Goal: Information Seeking & Learning: Learn about a topic

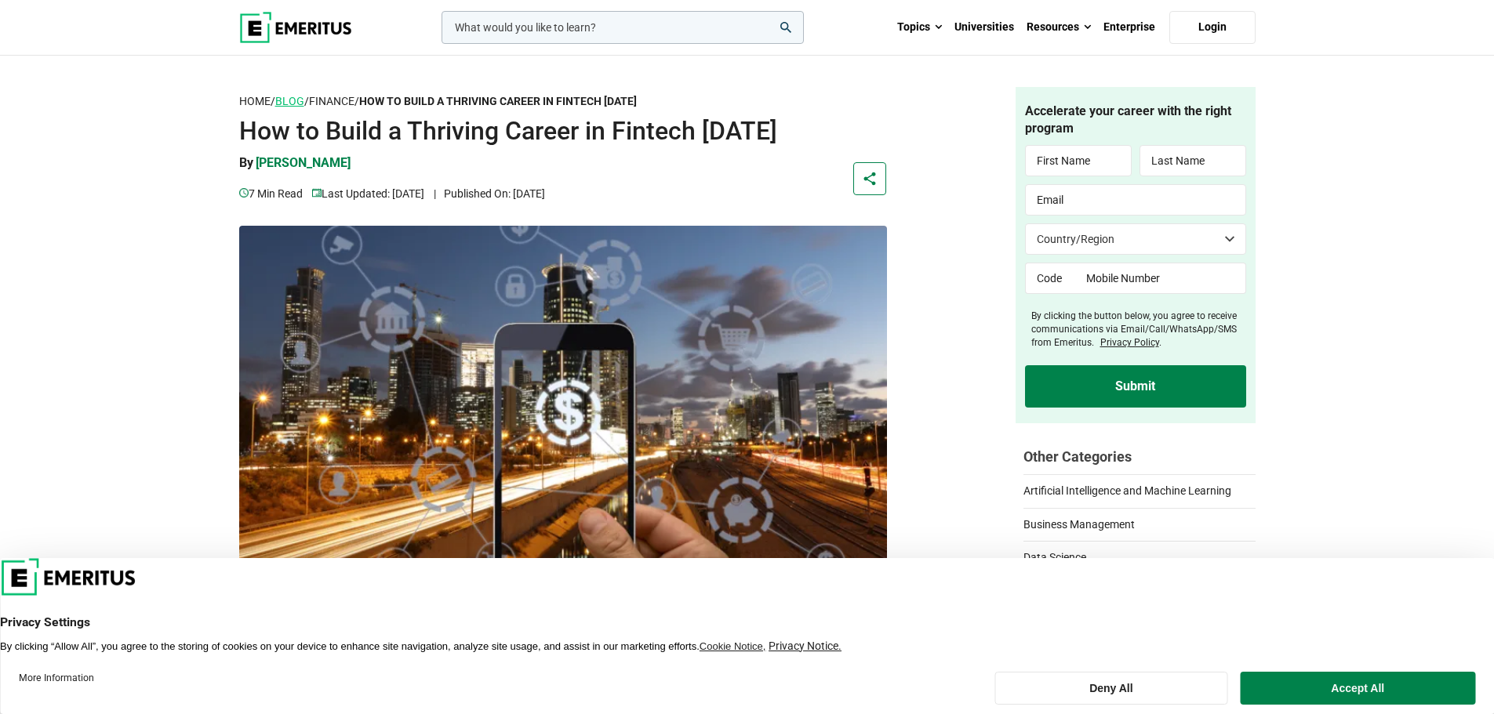
click at [292, 102] on link "Blog" at bounding box center [289, 101] width 29 height 13
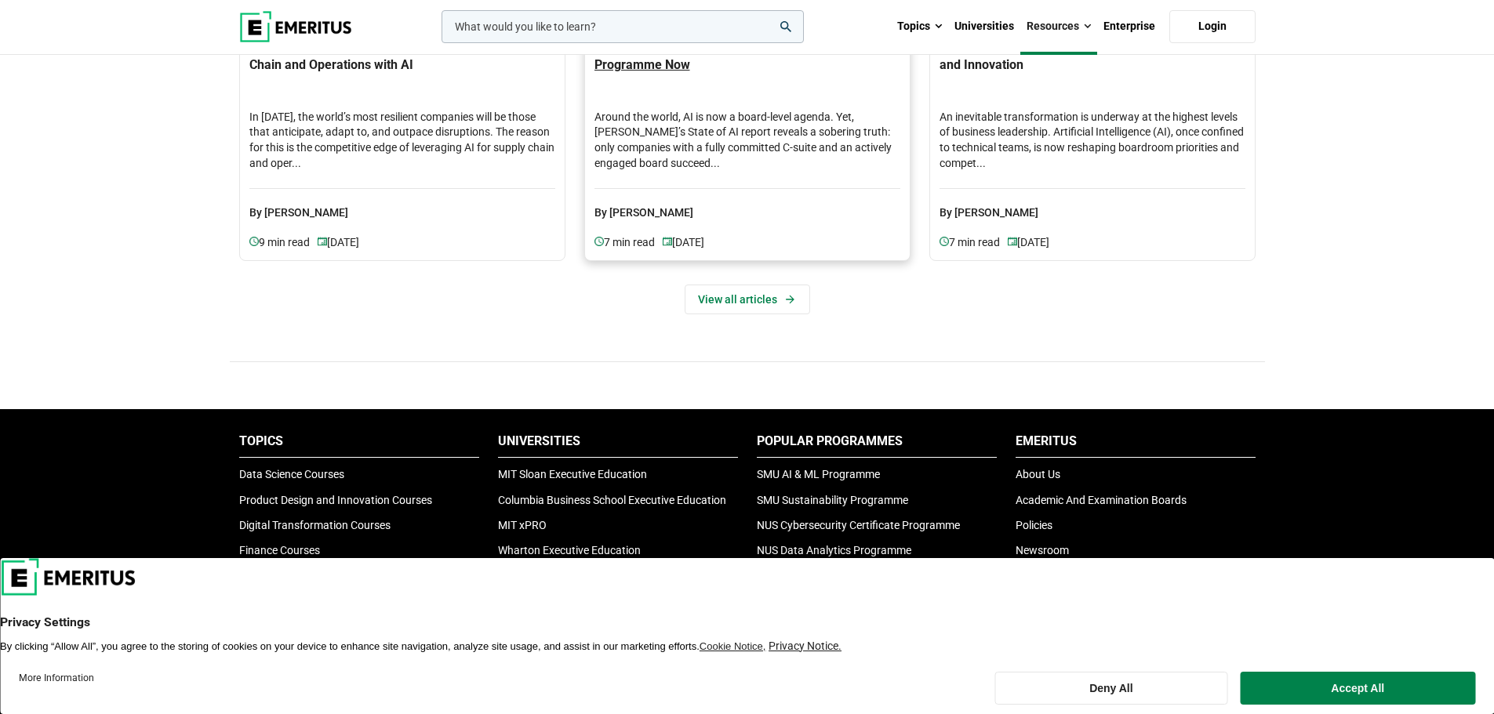
scroll to position [1019, 0]
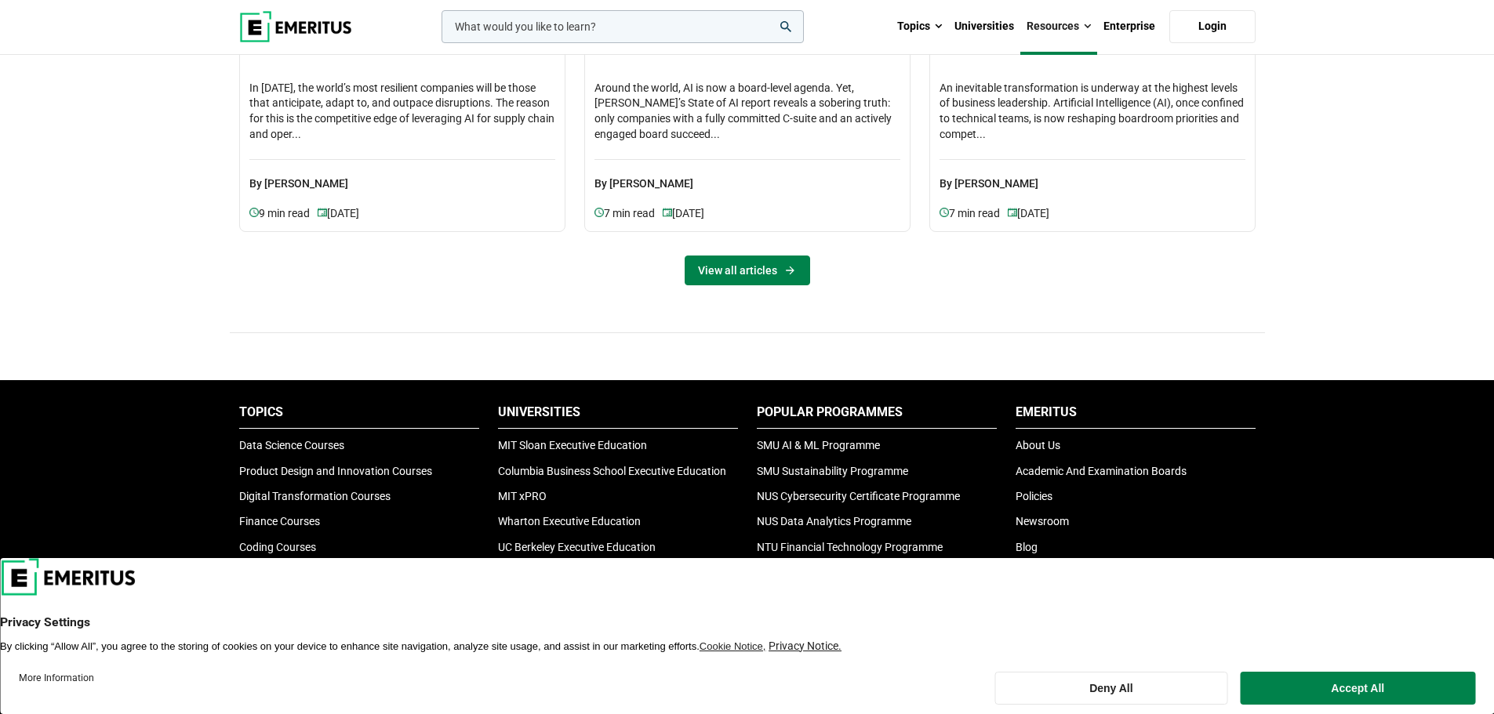
click at [741, 276] on link "View all articles" at bounding box center [746, 271] width 125 height 30
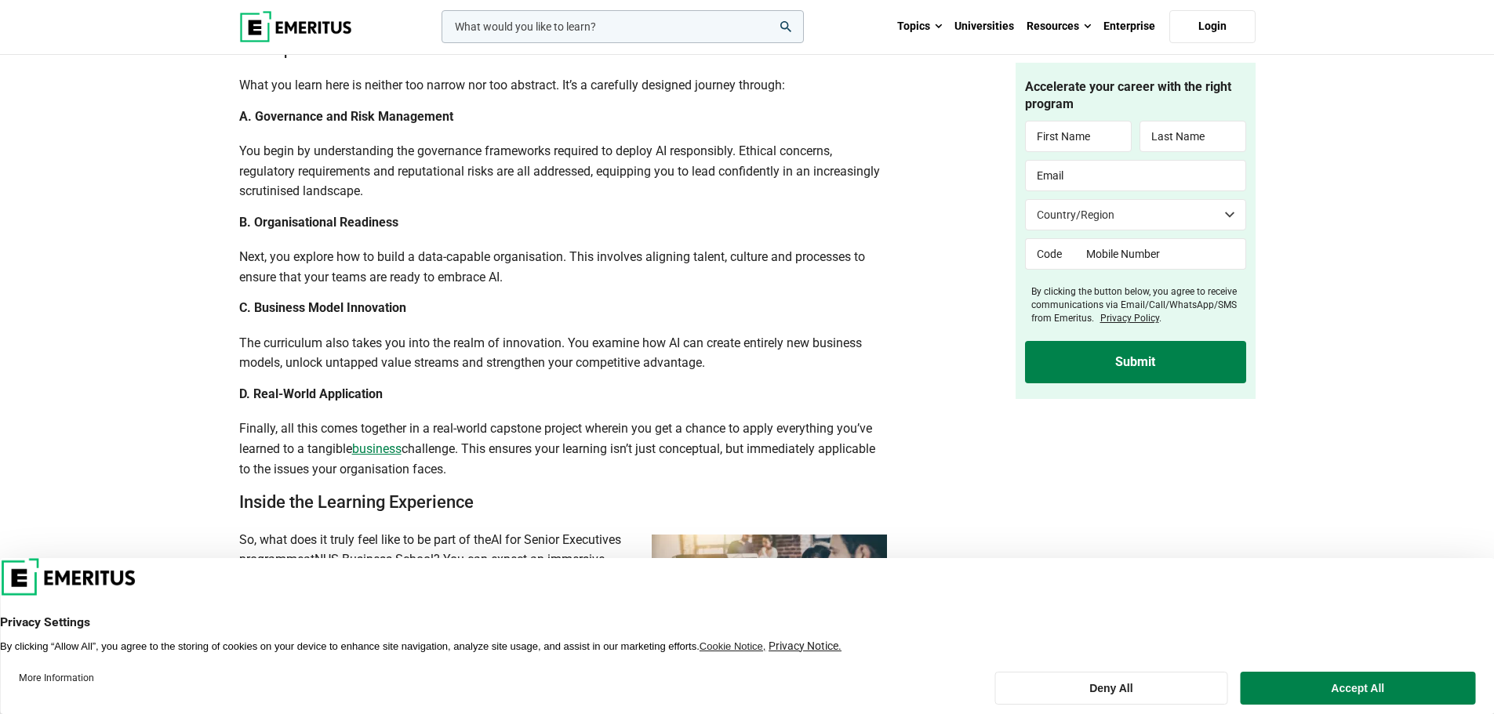
scroll to position [2587, 0]
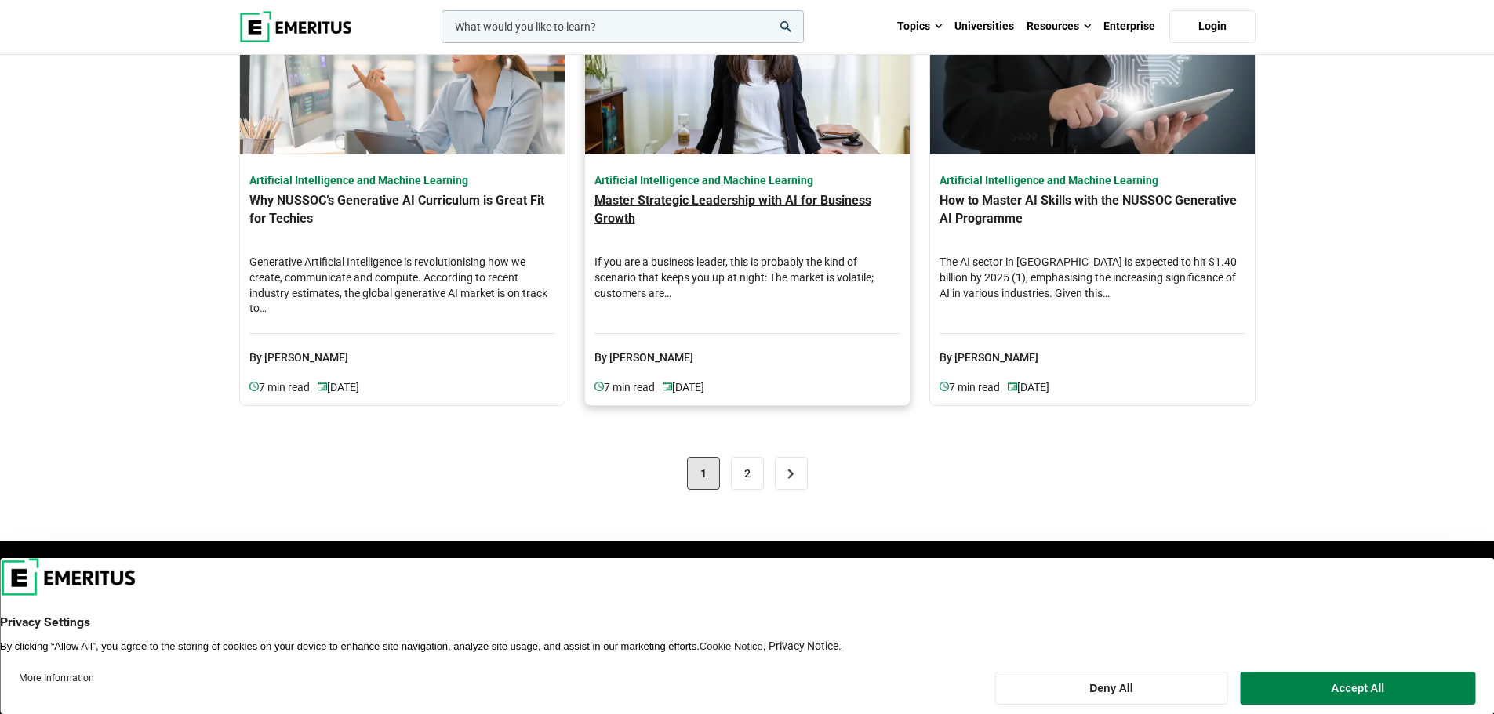
scroll to position [1490, 0]
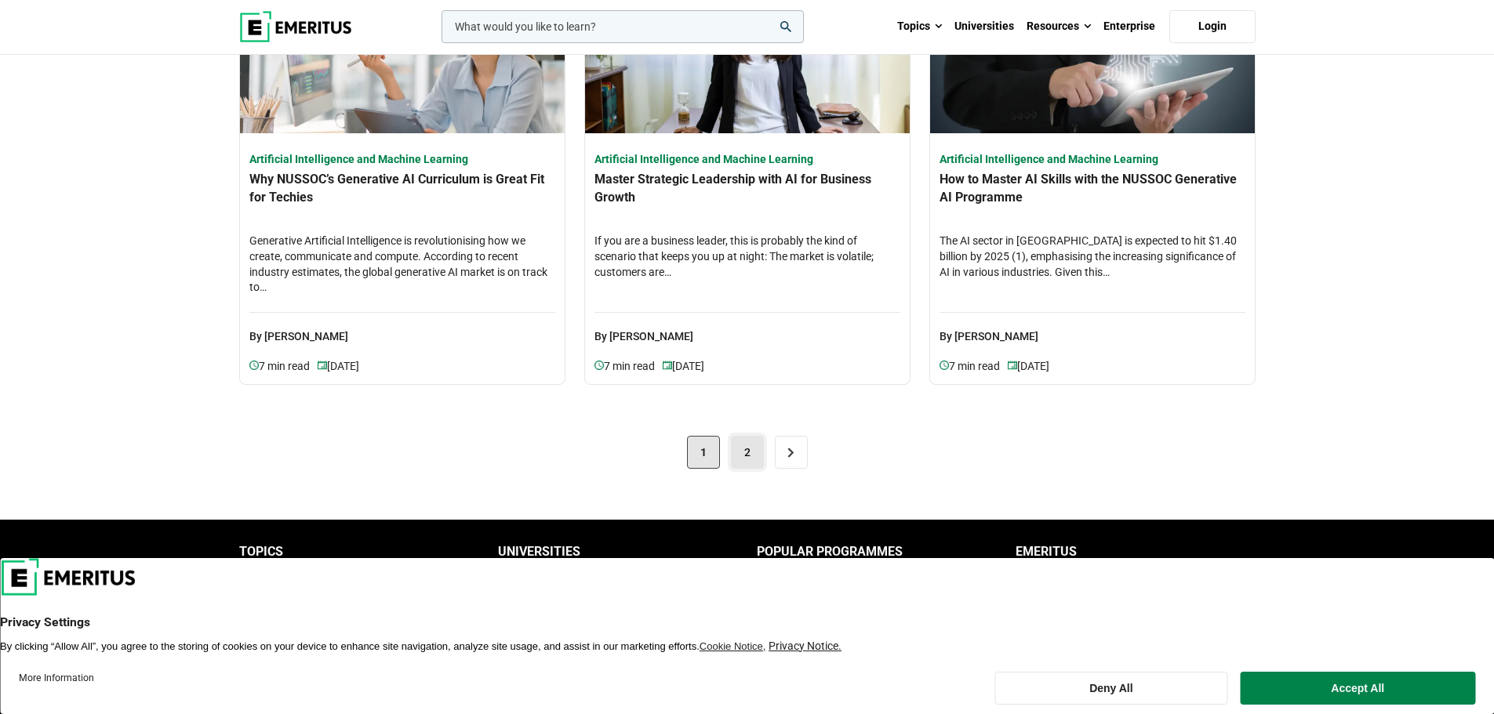
click at [744, 453] on link "2" at bounding box center [747, 452] width 33 height 33
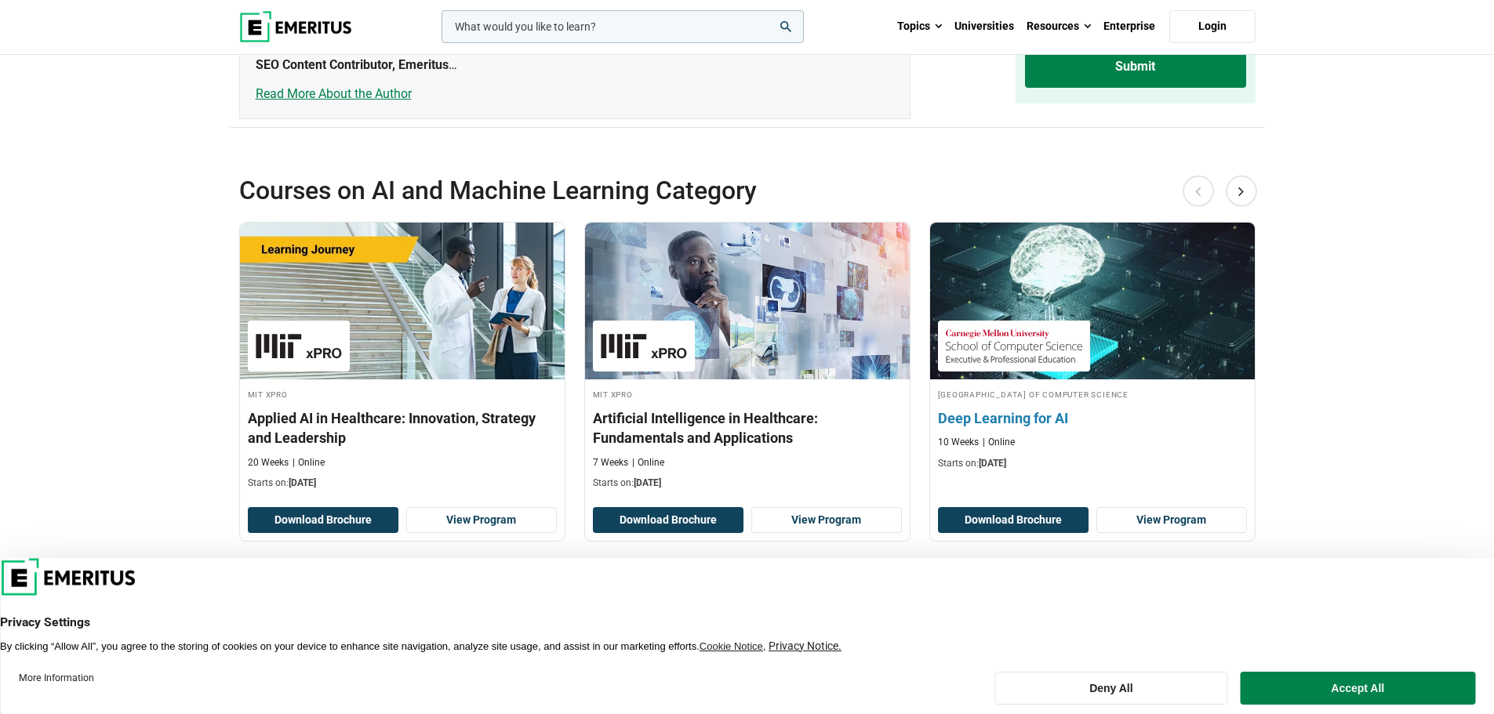
scroll to position [4547, 0]
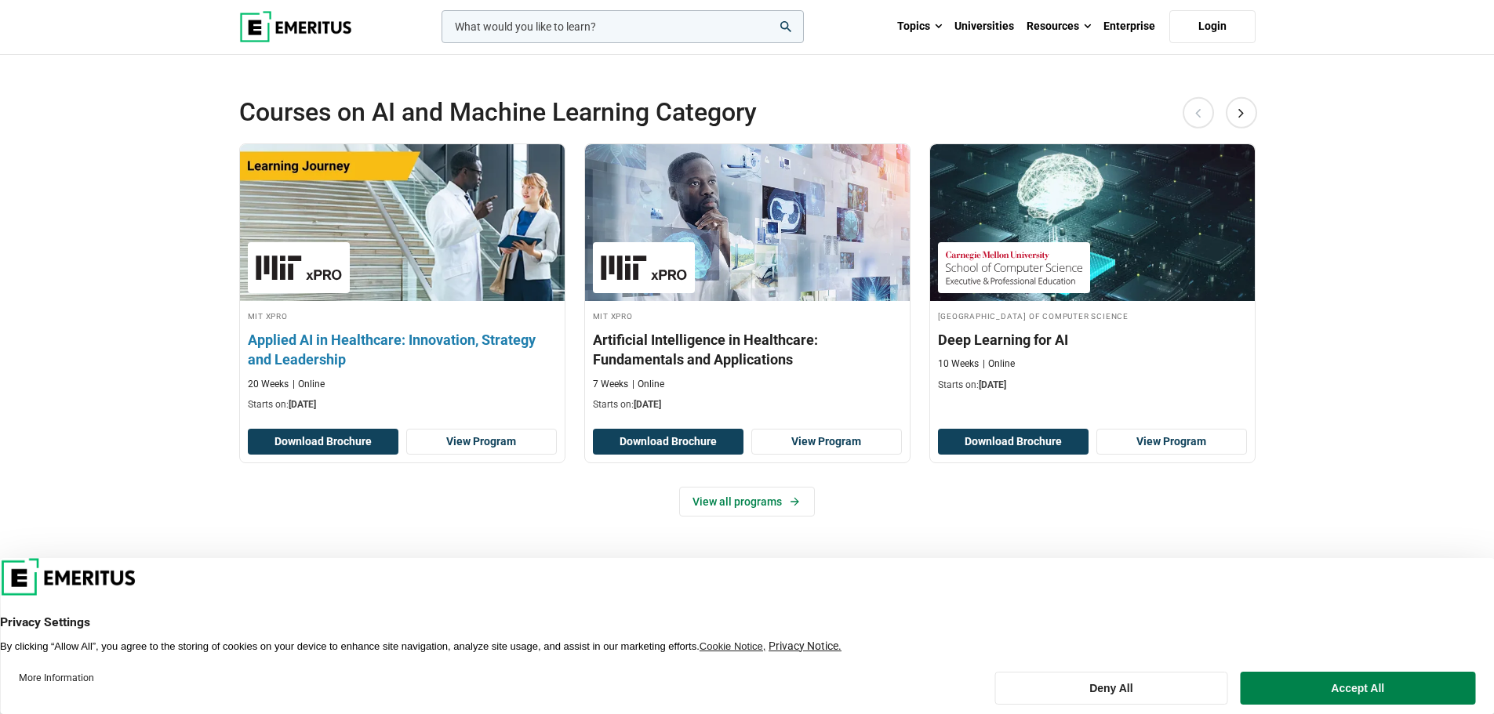
click at [347, 343] on div "MIT xPRO Applied AI in Healthcare: Innovation, Strategy and Leadership 20 Weeks…" at bounding box center [402, 360] width 325 height 103
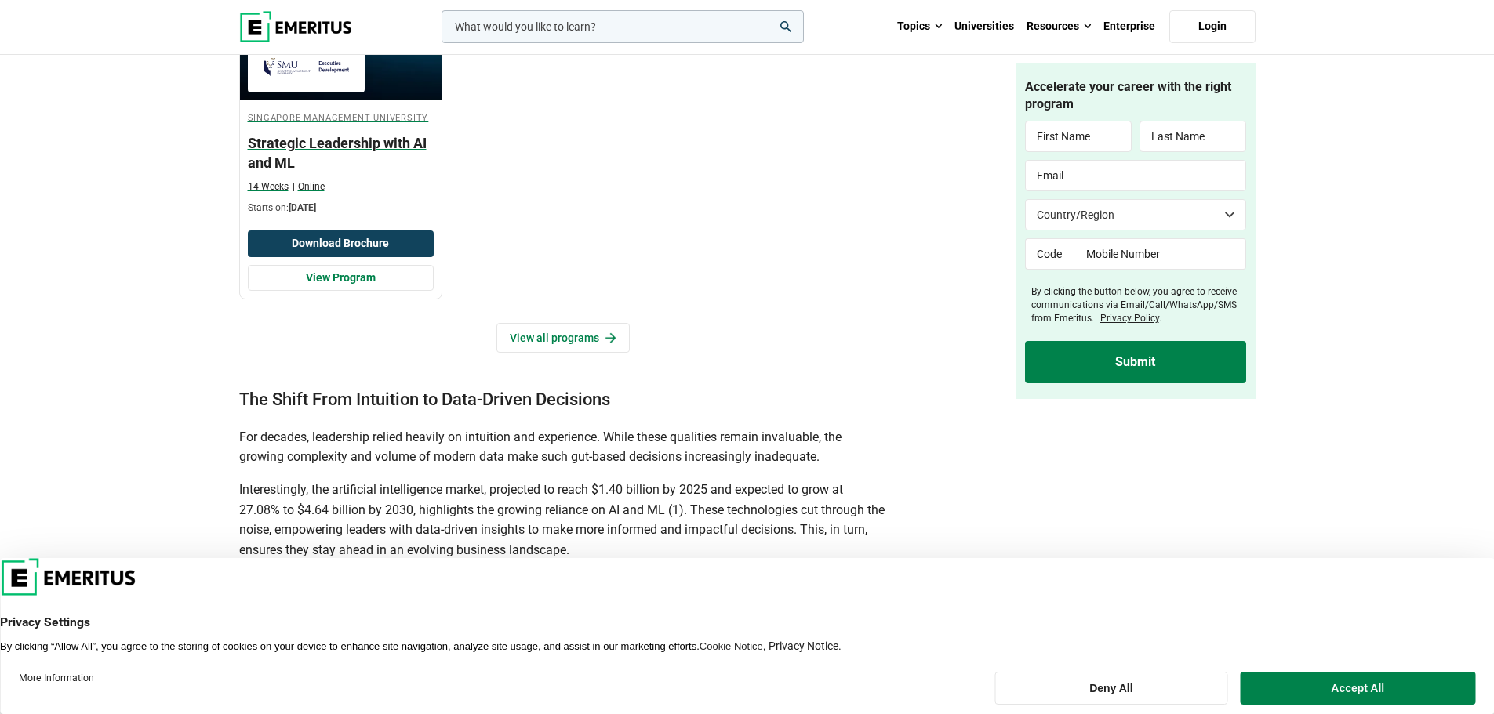
scroll to position [1176, 0]
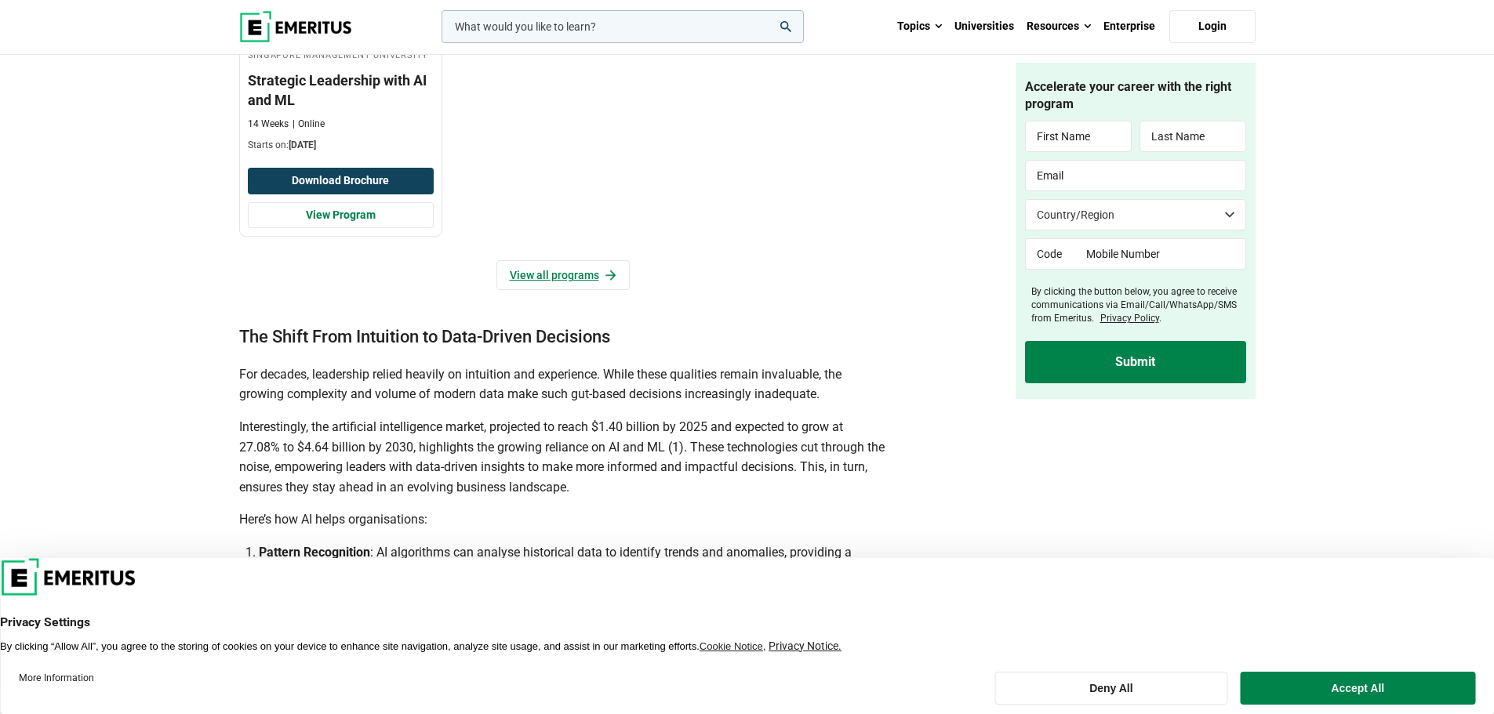
drag, startPoint x: 490, startPoint y: 358, endPoint x: 490, endPoint y: 368, distance: 10.2
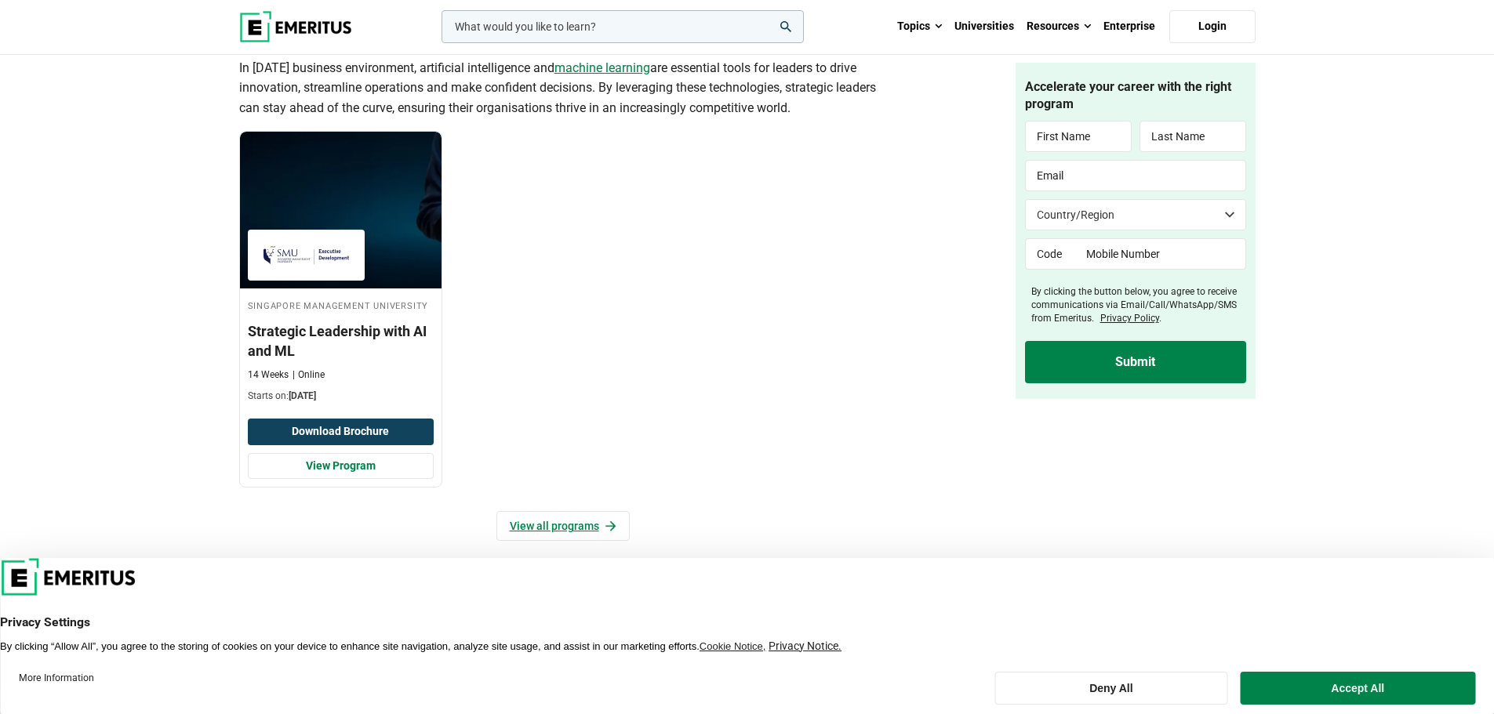
scroll to position [941, 0]
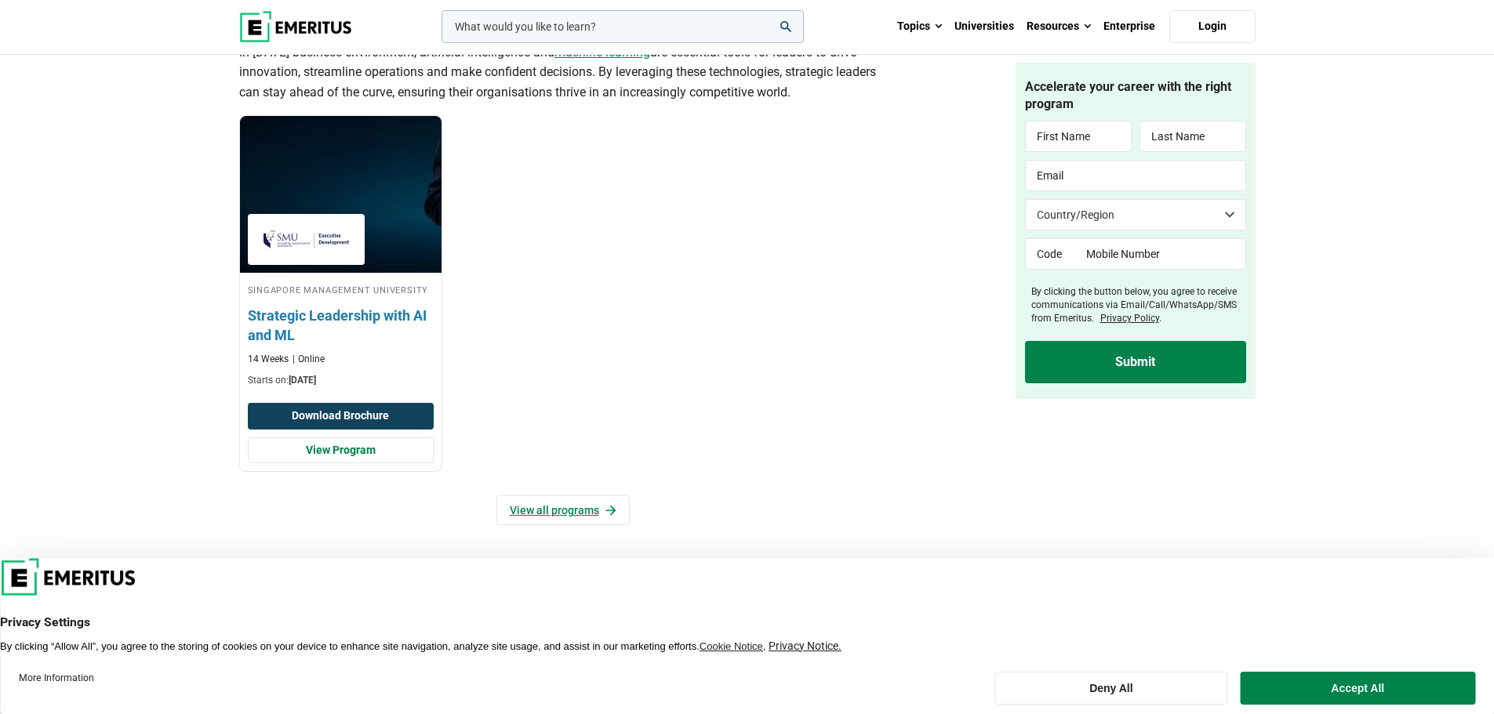
click at [339, 323] on div "Singapore Management University Strategic Leadership with AI and ML 14 Weeks On…" at bounding box center [340, 334] width 201 height 107
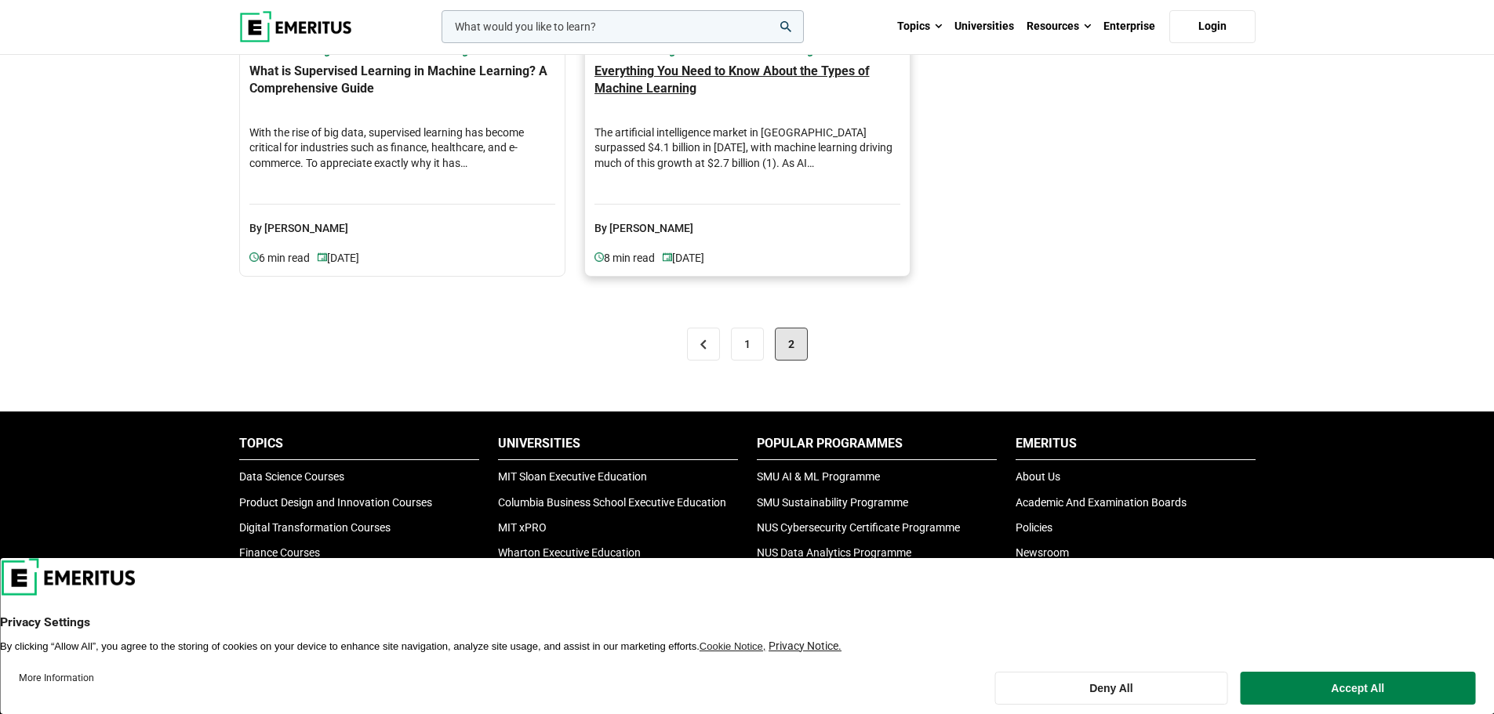
scroll to position [1176, 0]
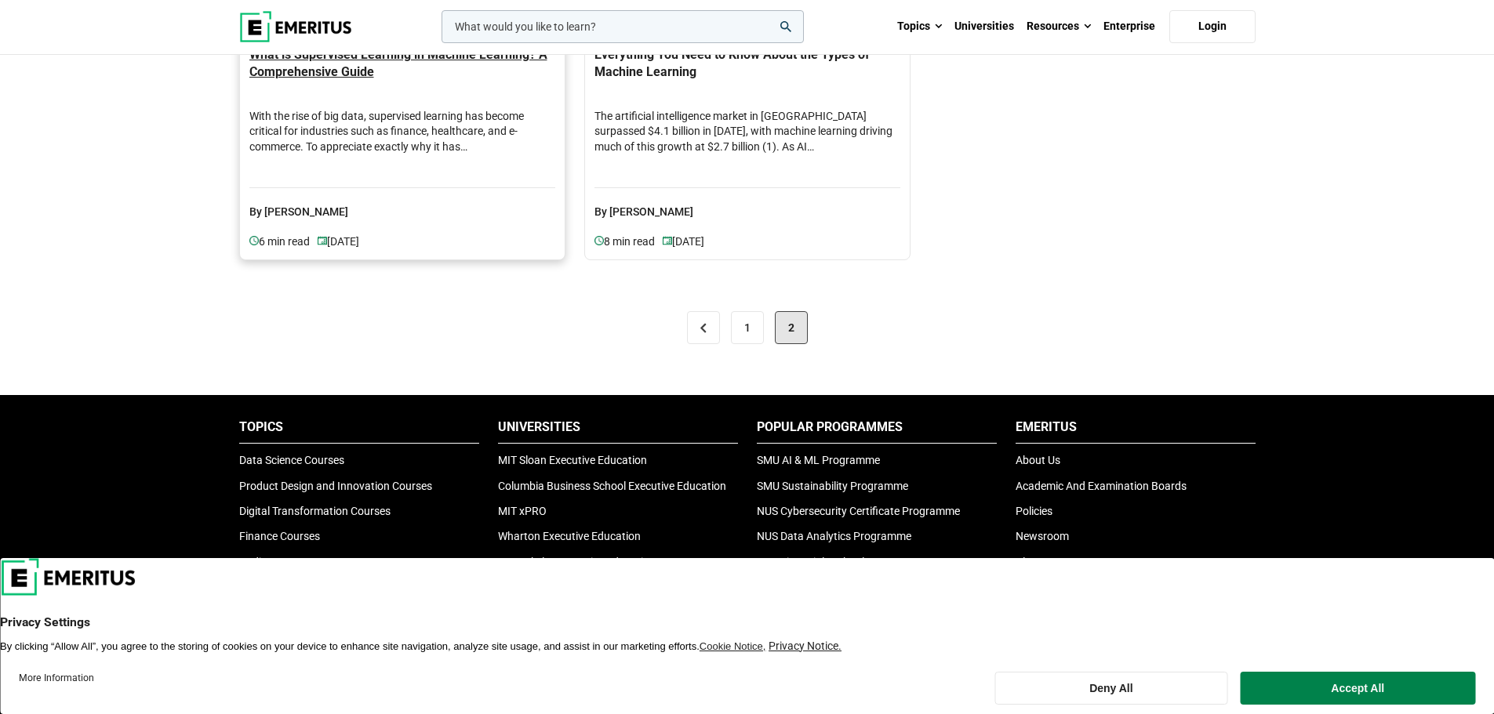
click at [358, 78] on h4 "What is Supervised Learning in Machine Learning? A Comprehensive Guide" at bounding box center [402, 73] width 306 height 55
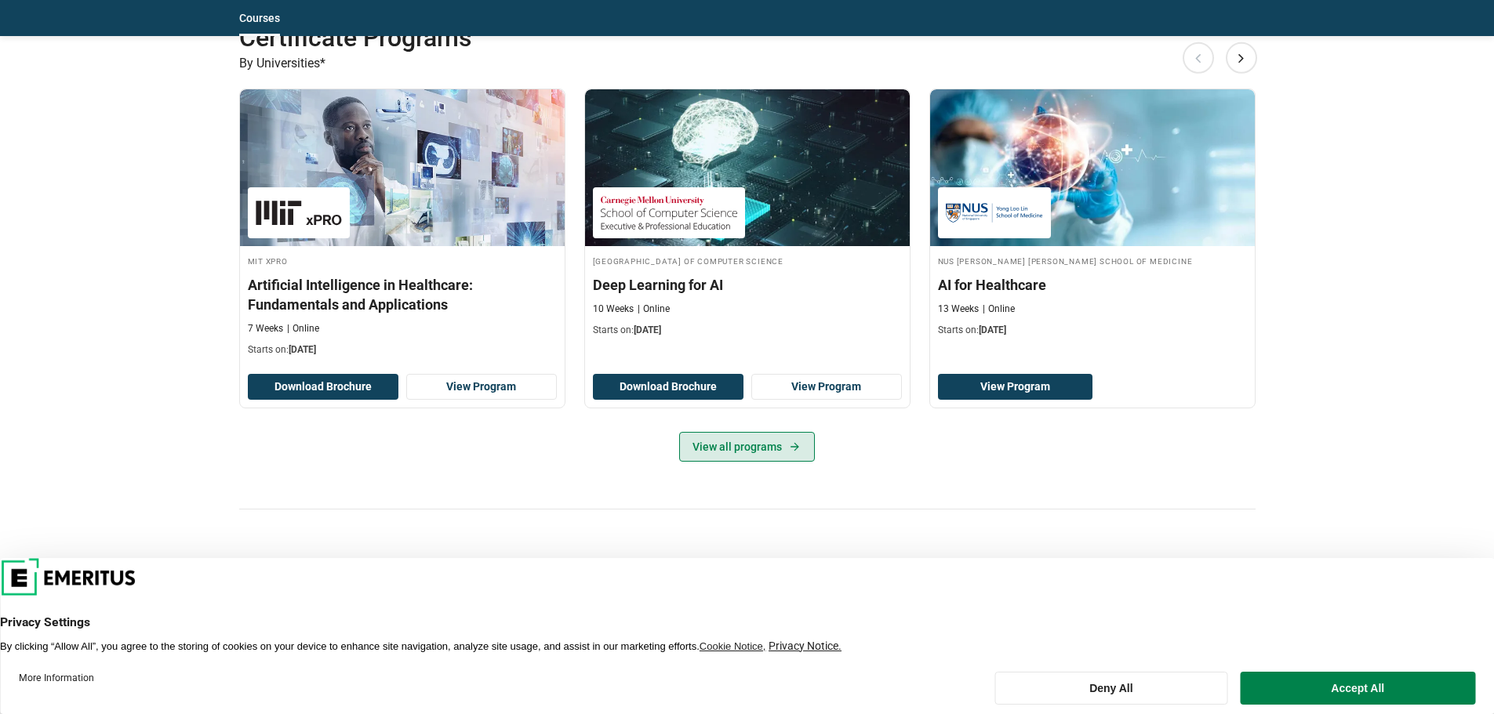
scroll to position [1803, 0]
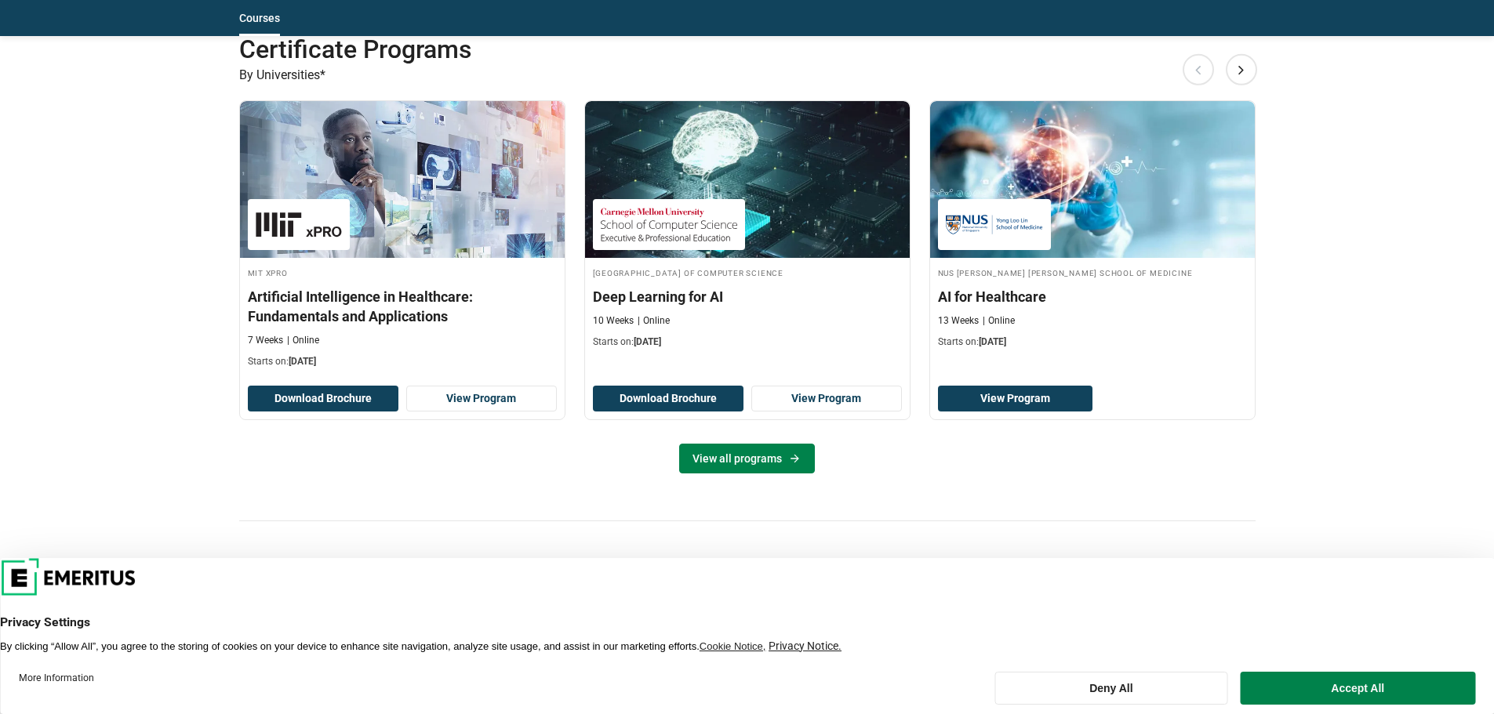
click at [764, 455] on link "View all programs" at bounding box center [747, 459] width 136 height 30
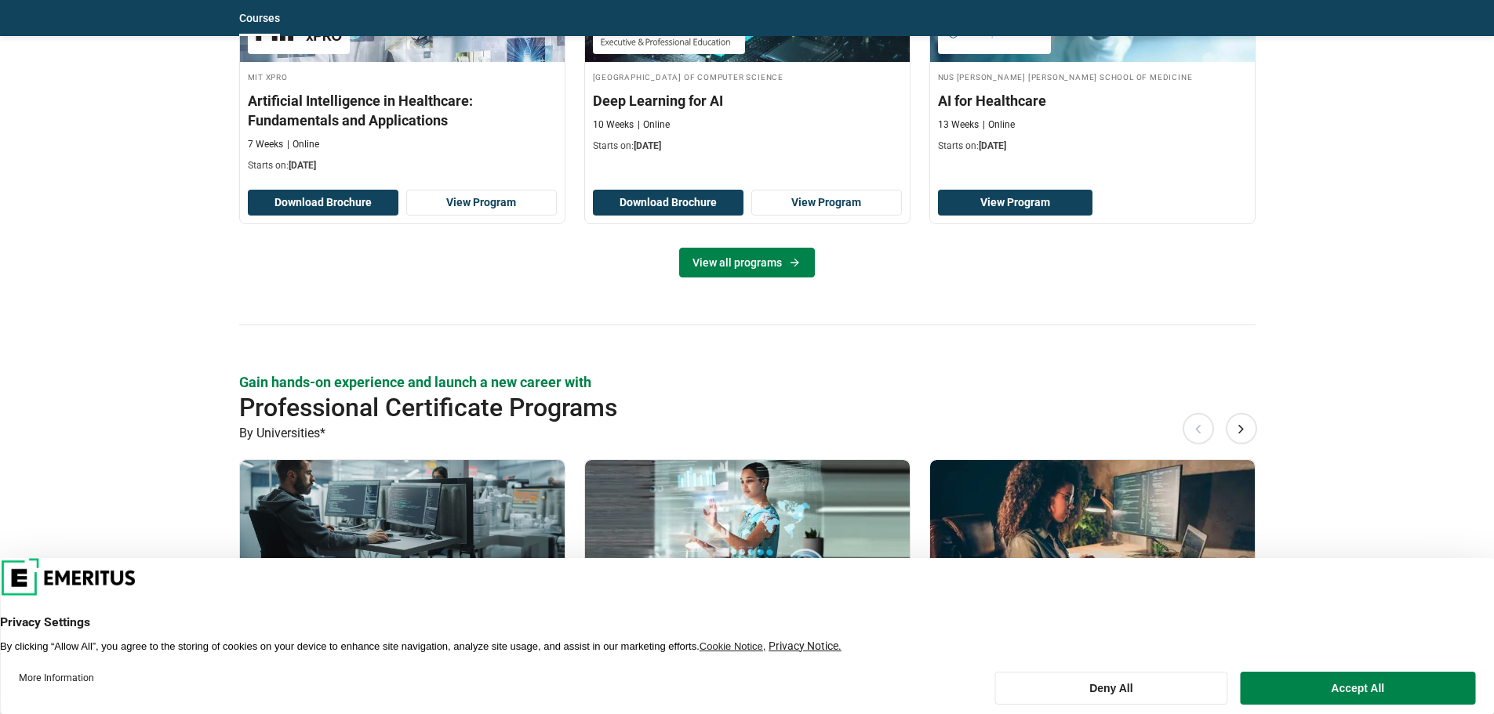
scroll to position [2038, 0]
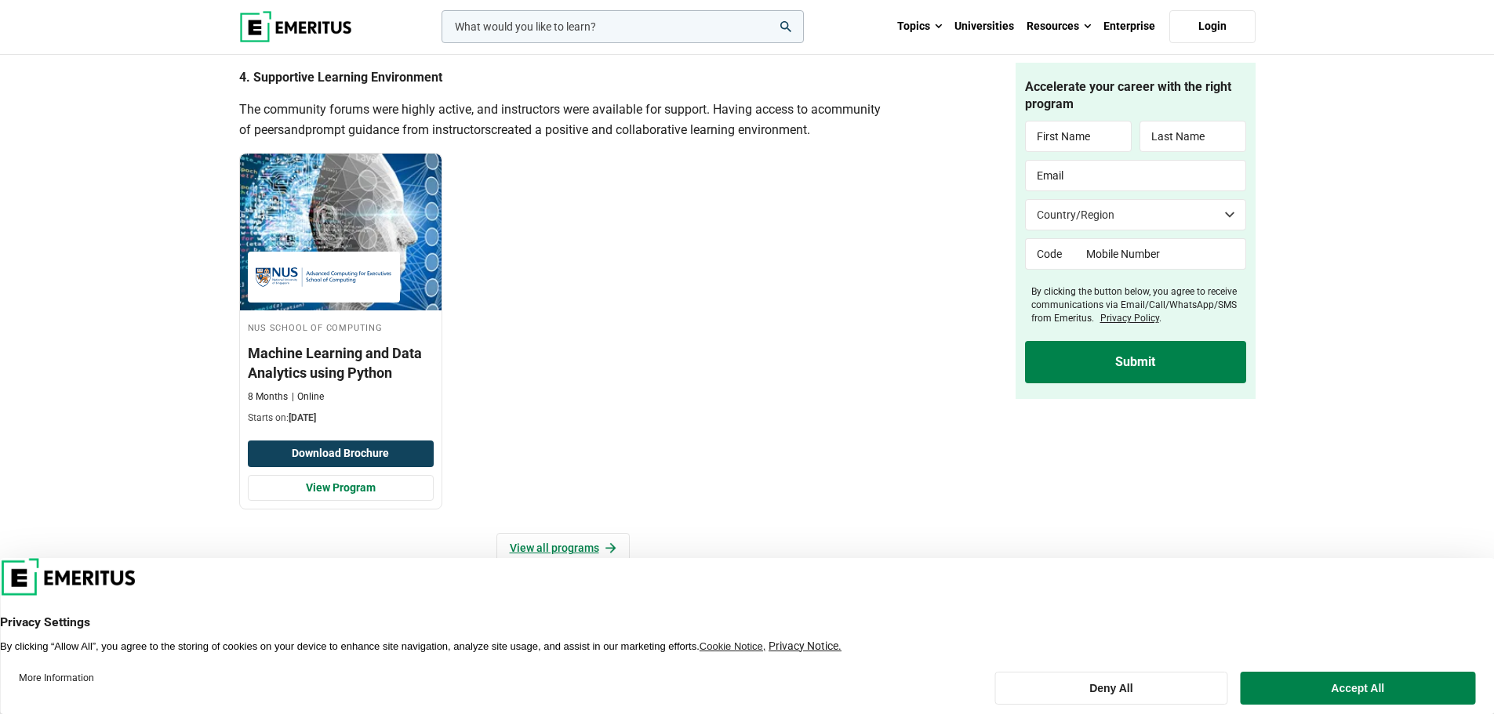
scroll to position [1646, 0]
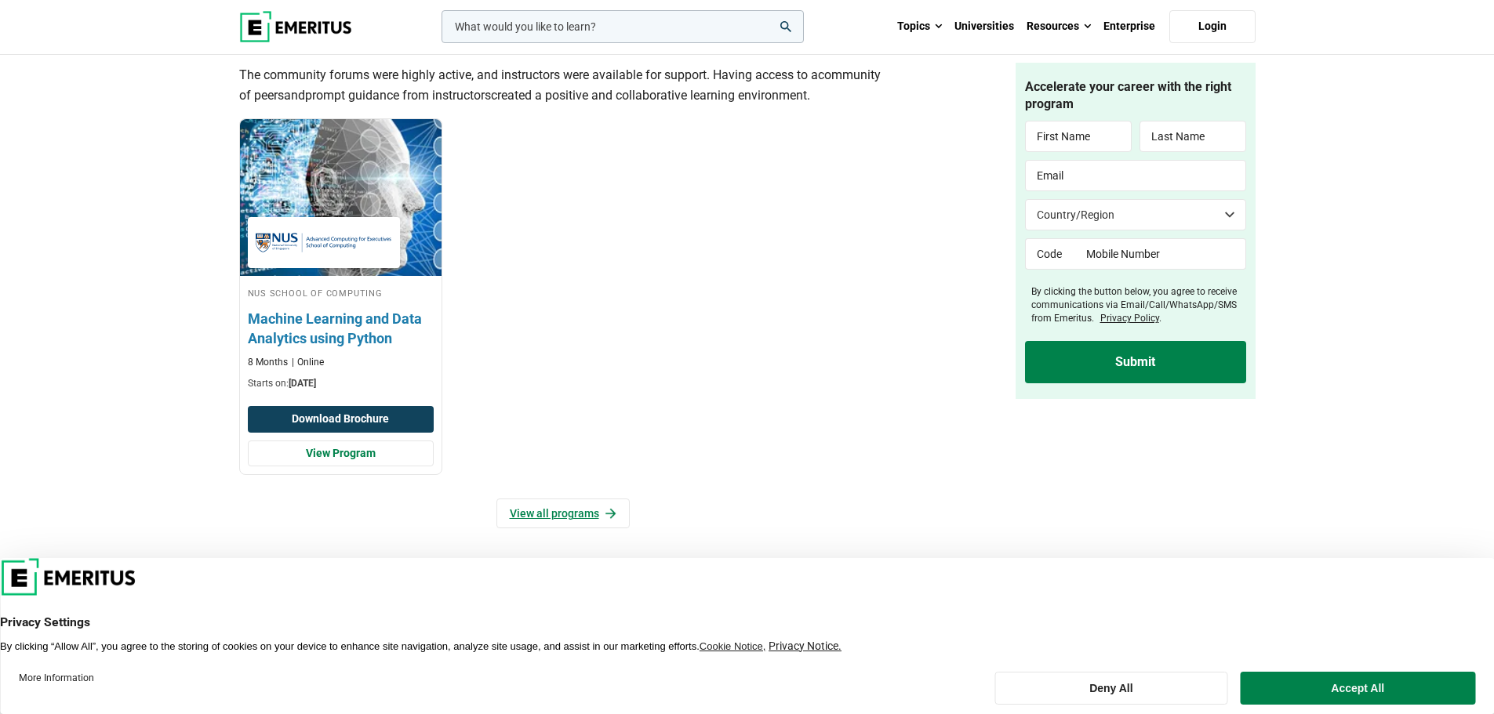
click at [308, 348] on h3 "Machine Learning and Data Analytics using Python" at bounding box center [341, 328] width 186 height 39
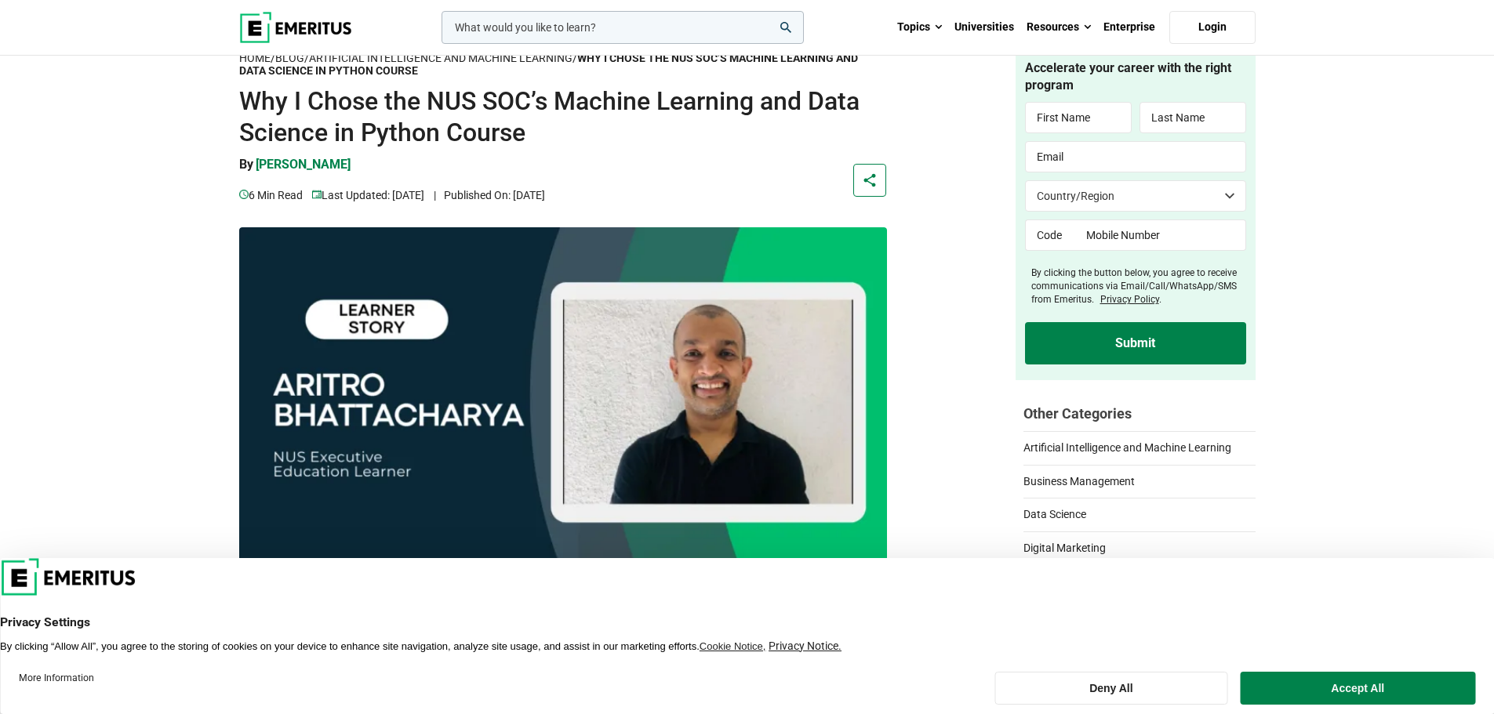
scroll to position [78, 0]
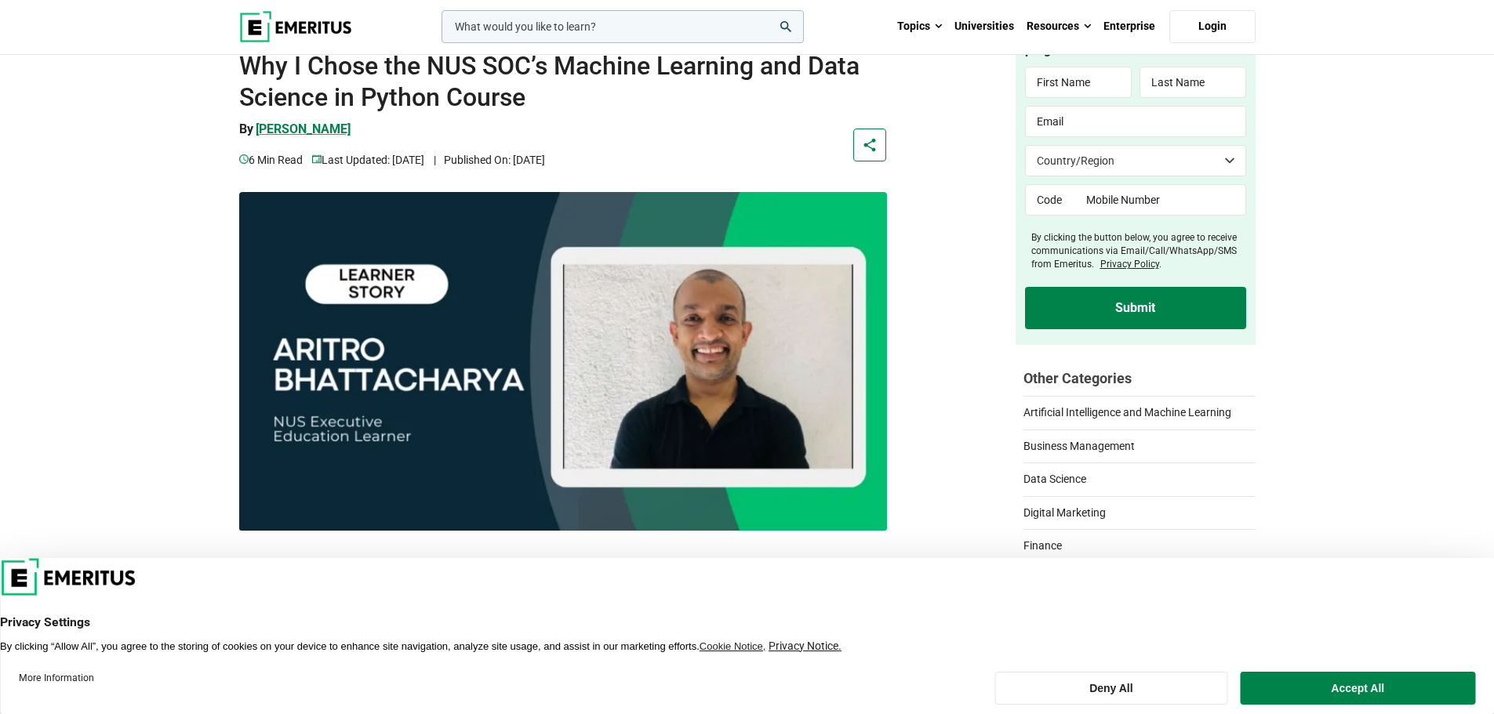
drag, startPoint x: 370, startPoint y: 129, endPoint x: 256, endPoint y: 132, distance: 114.5
click at [256, 132] on aside "By Aritro Bhattacharya 6 min read |" at bounding box center [507, 145] width 536 height 48
copy p "Aritro Bhattacharya"
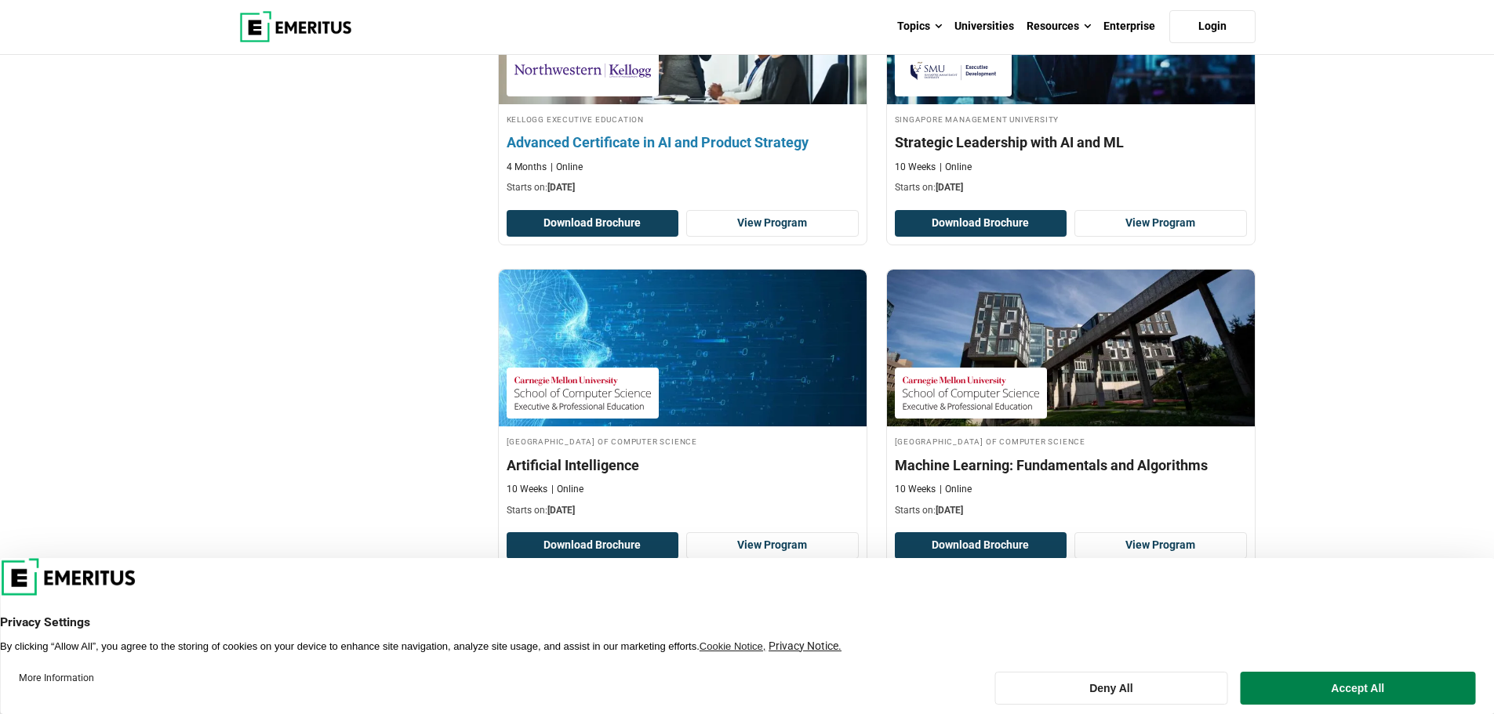
scroll to position [2666, 0]
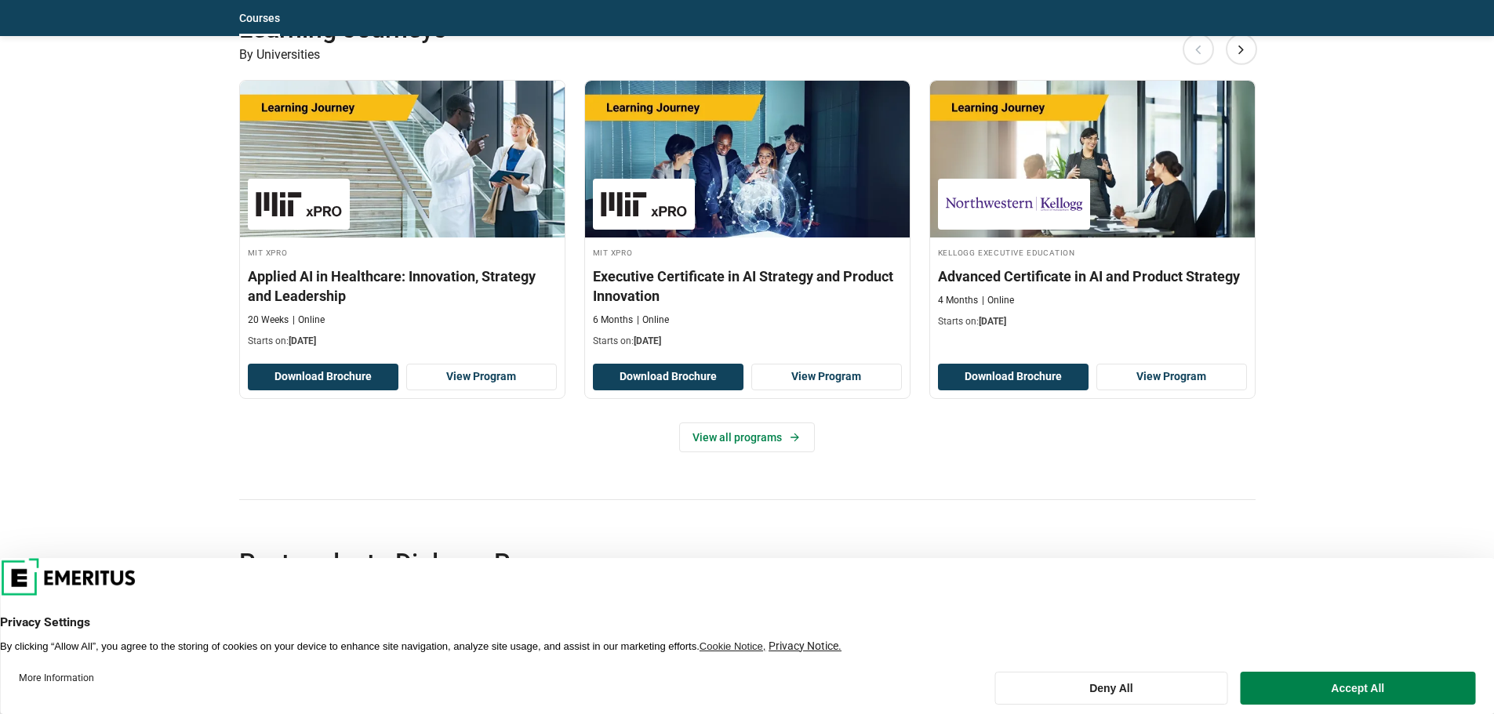
scroll to position [2938, 0]
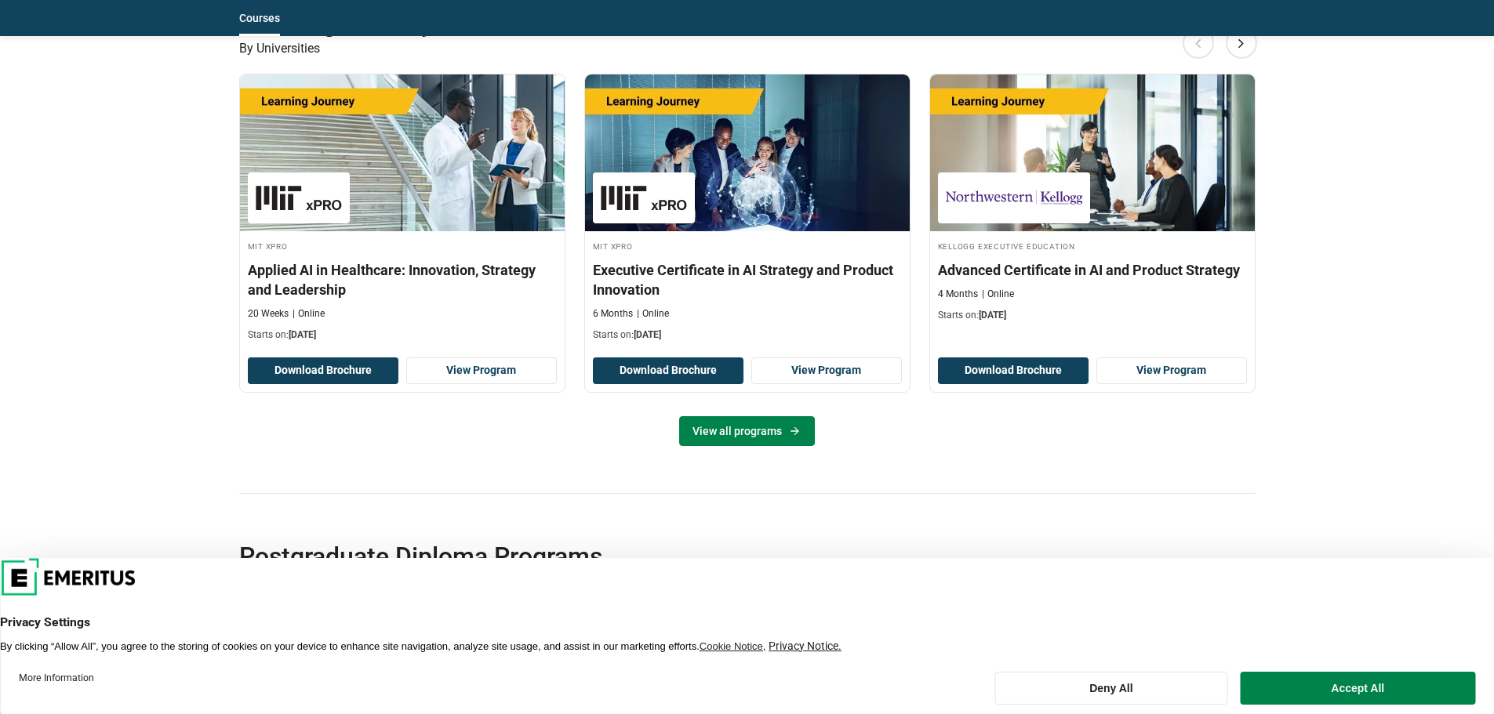
click at [750, 437] on link "View all programs" at bounding box center [747, 431] width 136 height 30
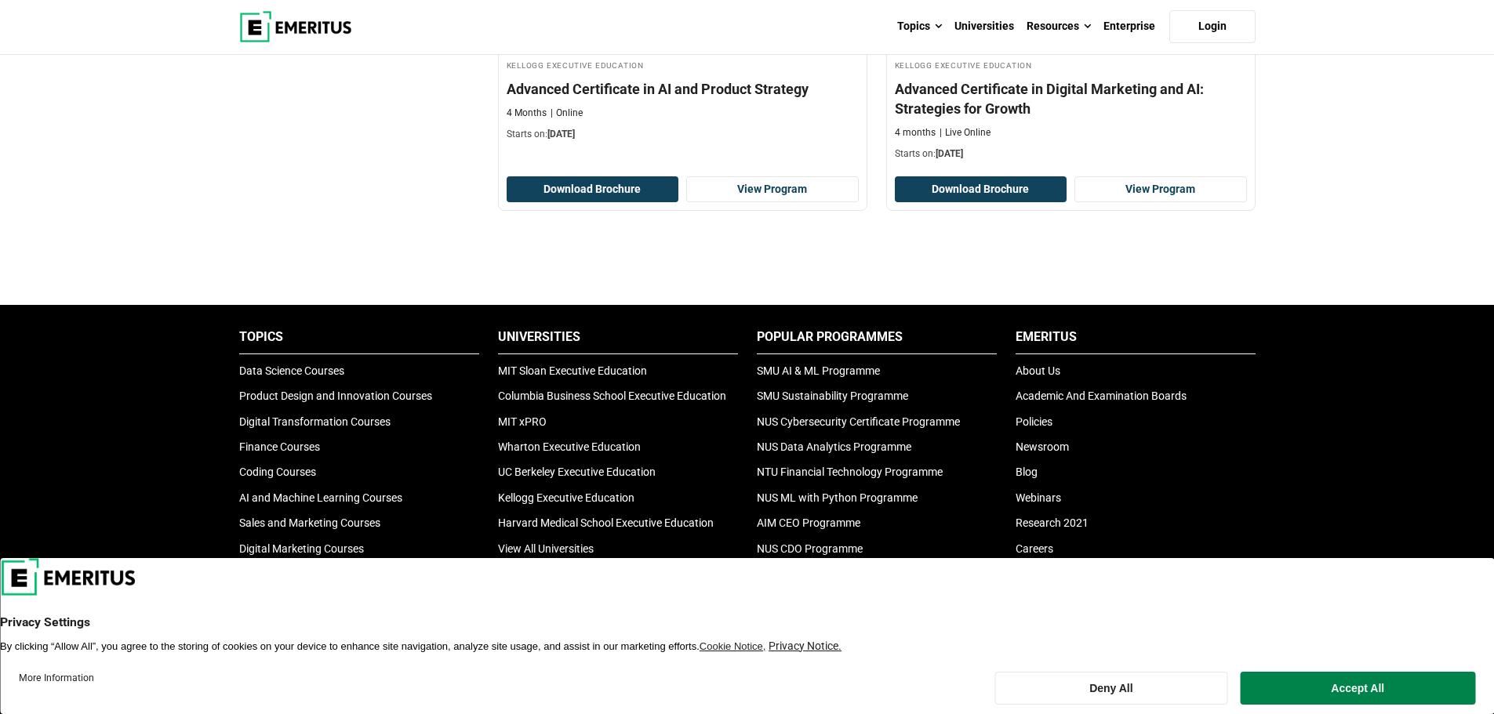
scroll to position [549, 0]
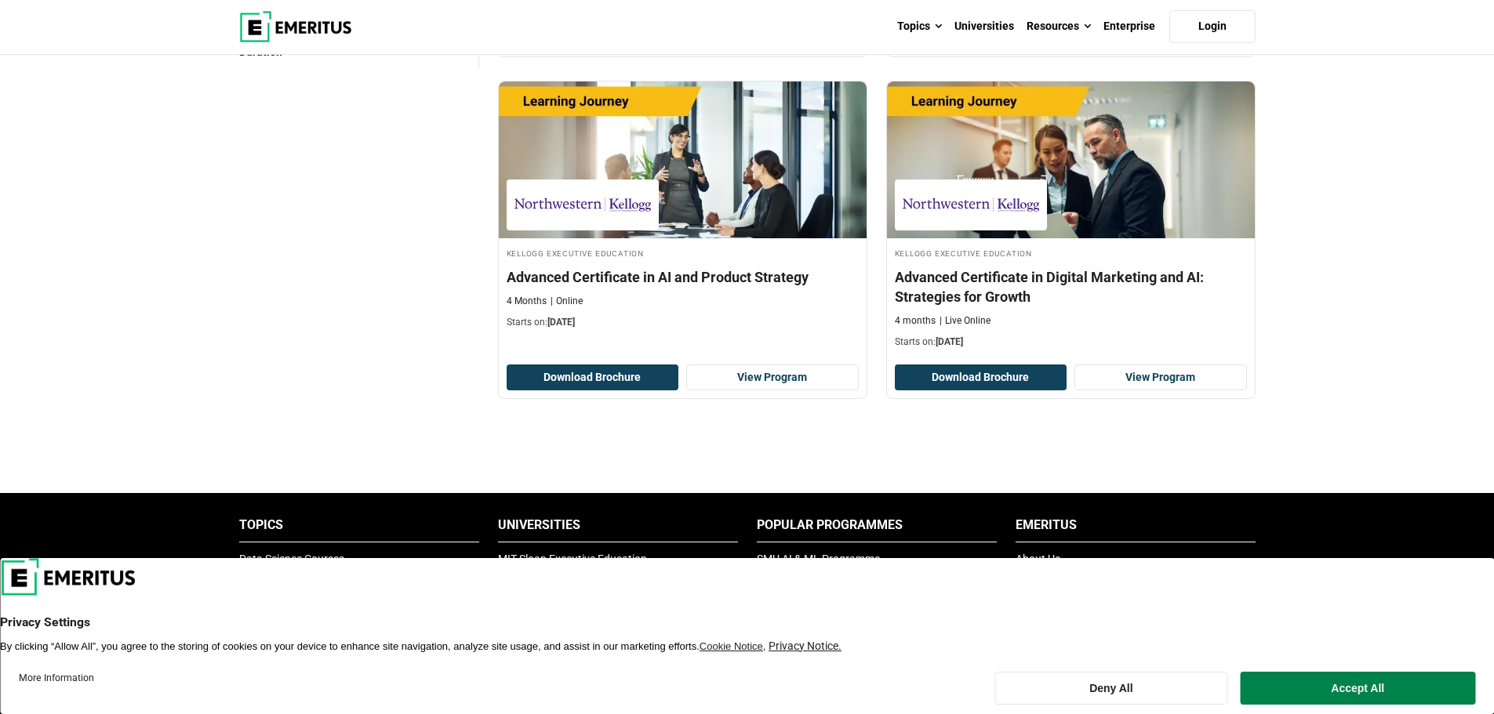
drag, startPoint x: 0, startPoint y: 0, endPoint x: 751, endPoint y: 425, distance: 863.0
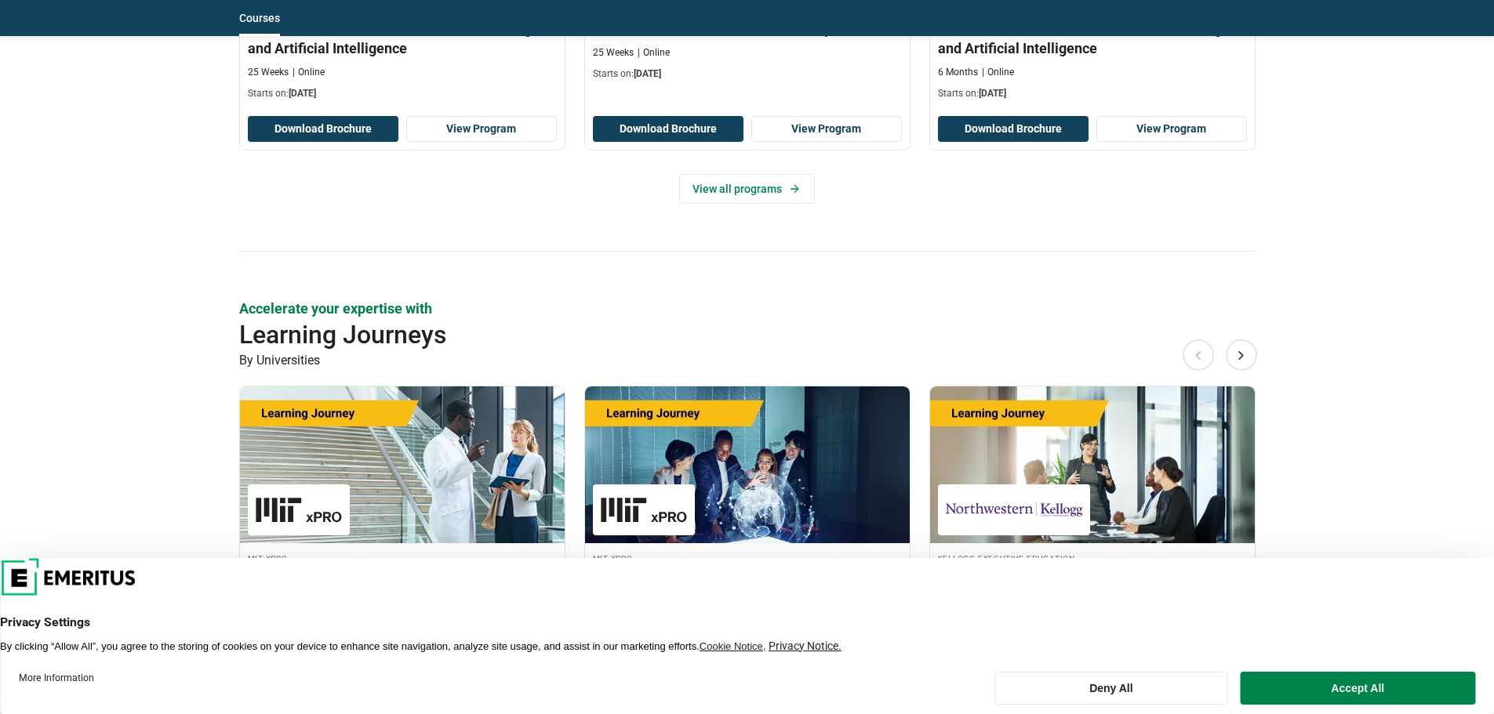
scroll to position [2625, 0]
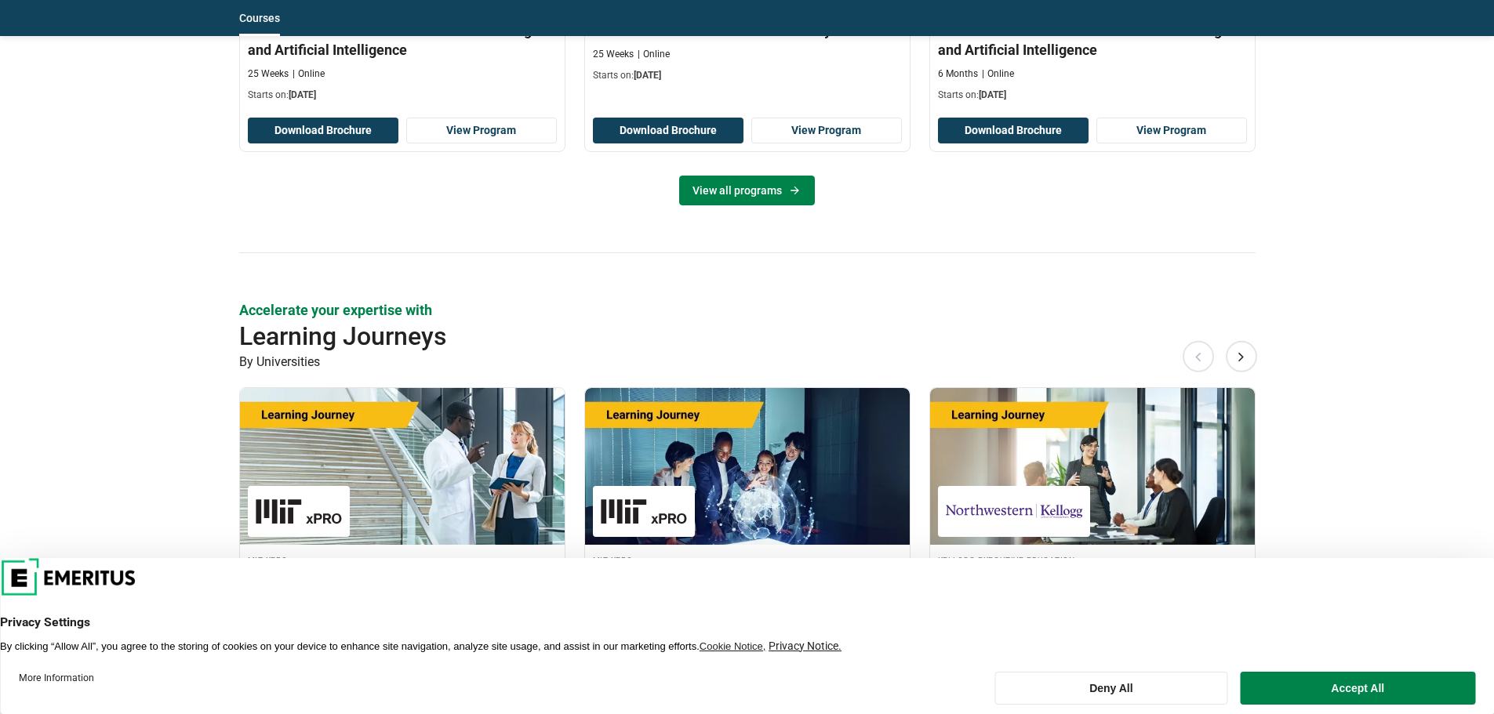
click at [770, 189] on link "View all programs" at bounding box center [747, 191] width 136 height 30
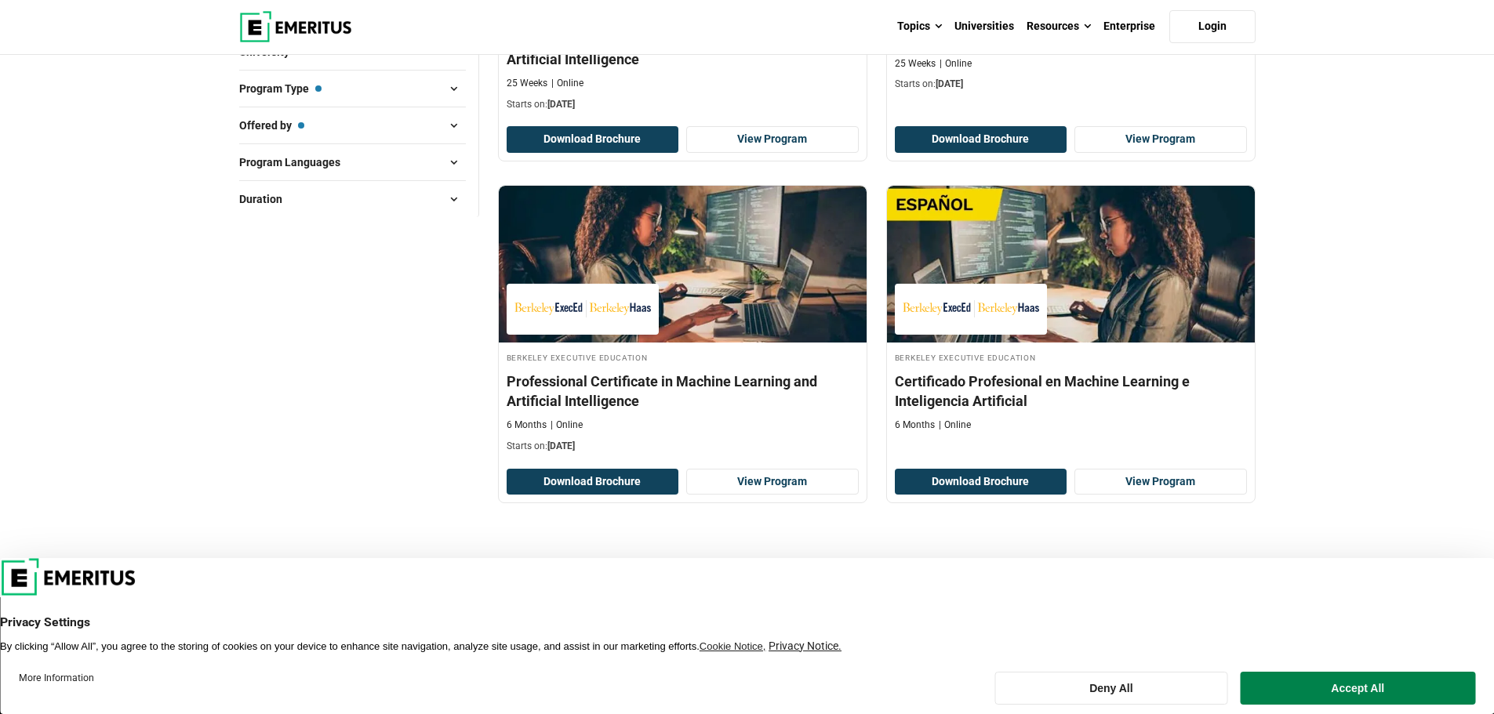
scroll to position [470, 0]
